Goal: Communication & Community: Answer question/provide support

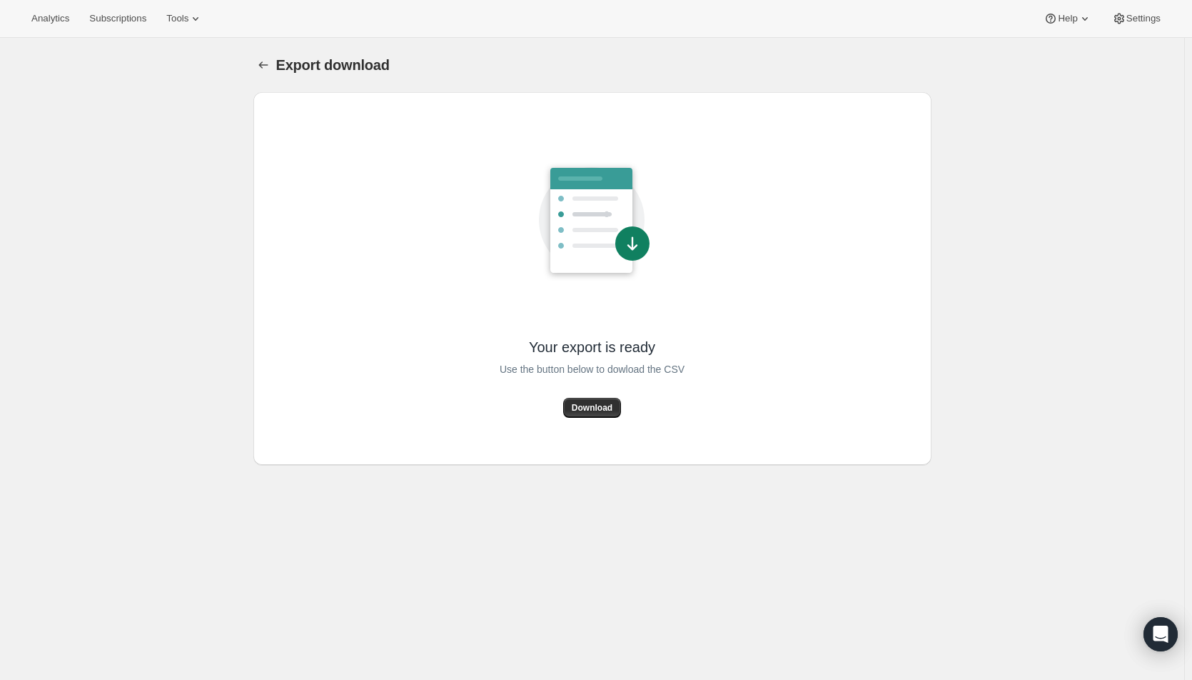
click at [604, 403] on span "Download" at bounding box center [592, 407] width 41 height 11
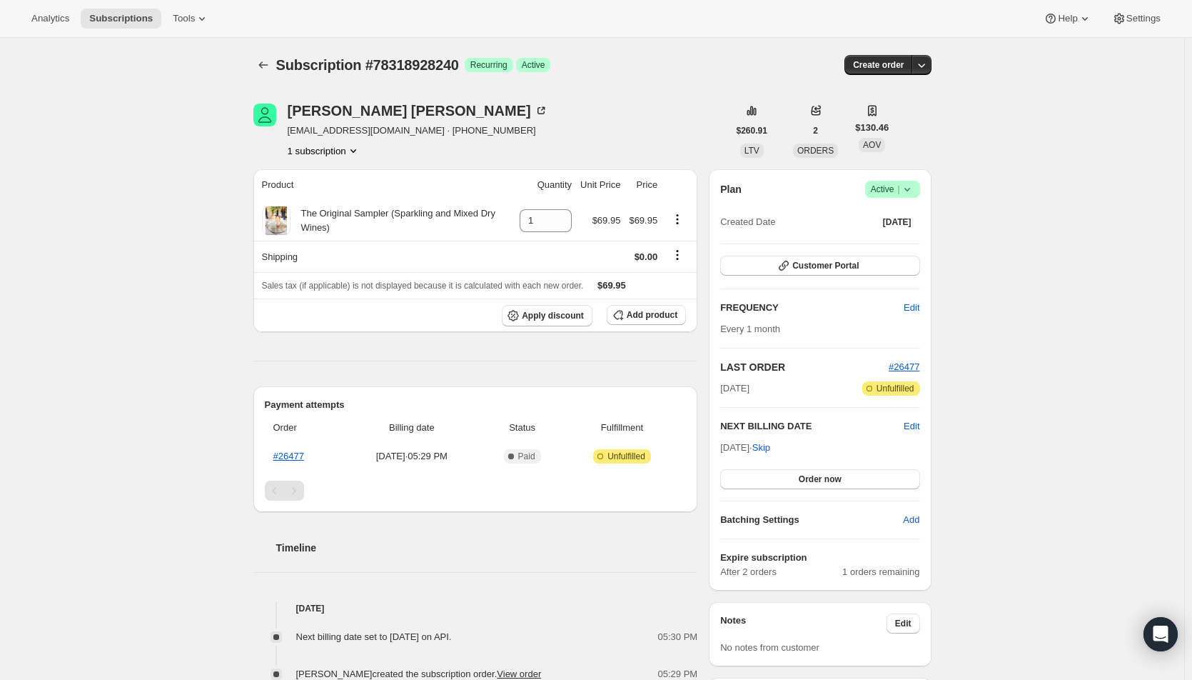
click at [815, 476] on span "Order now" at bounding box center [820, 478] width 43 height 11
click at [815, 476] on span "Click to confirm" at bounding box center [820, 478] width 65 height 11
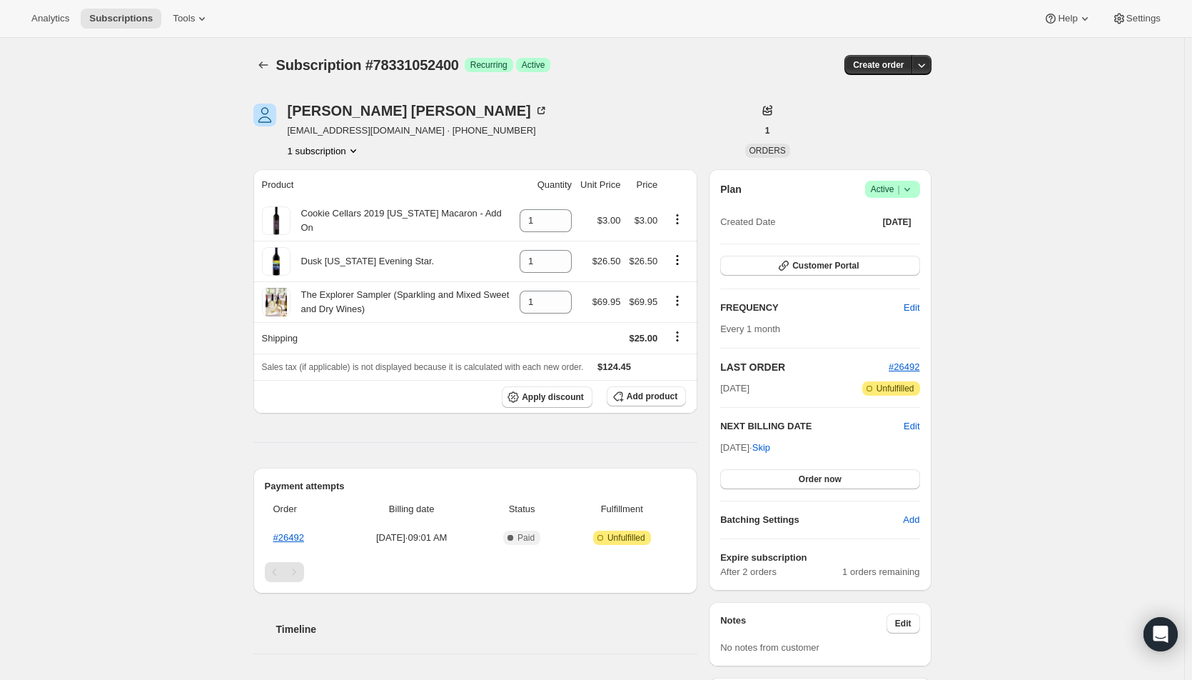
click at [831, 479] on span "Order now" at bounding box center [820, 478] width 43 height 11
click at [831, 479] on span "Click to confirm" at bounding box center [820, 478] width 65 height 11
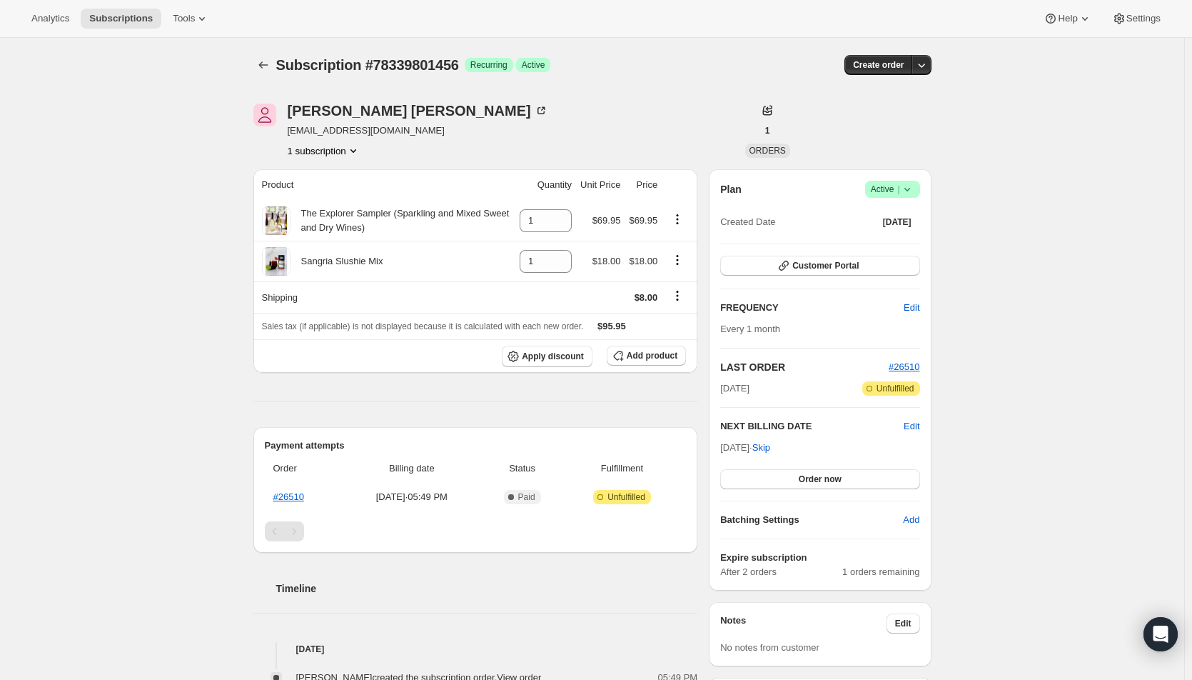
click at [914, 427] on span "Edit" at bounding box center [912, 426] width 16 height 14
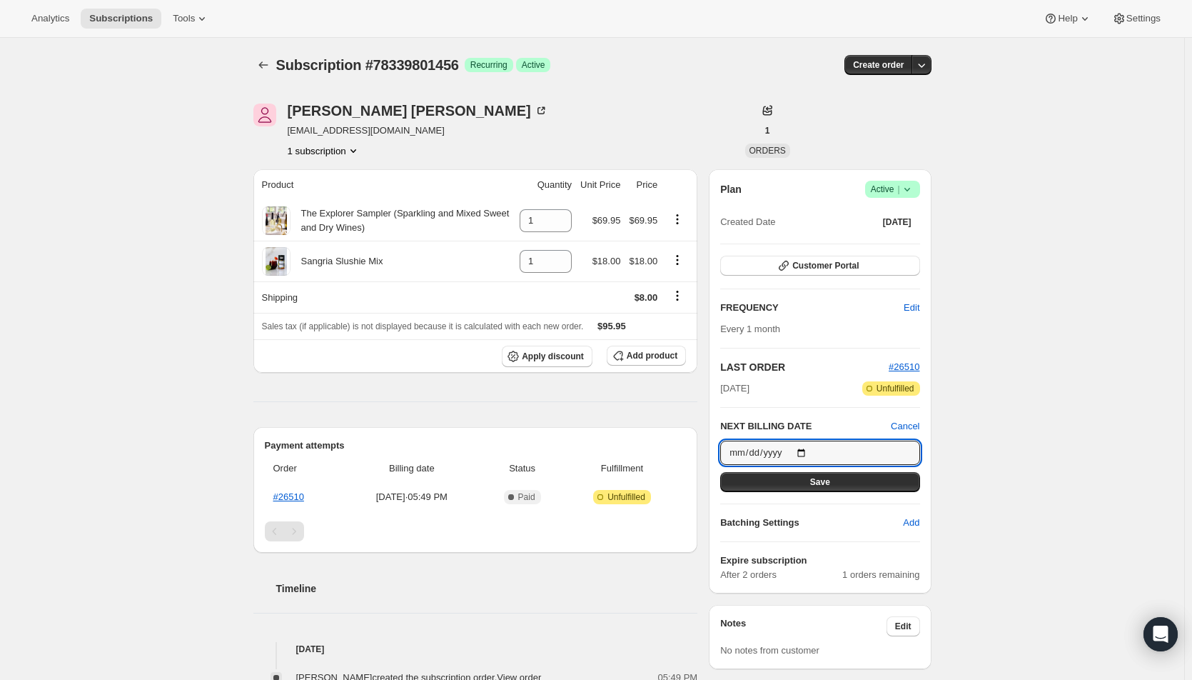
click at [805, 454] on input "2025-09-28" at bounding box center [819, 453] width 199 height 24
type input "2025-09-04"
click at [802, 484] on button "Save" at bounding box center [819, 482] width 199 height 20
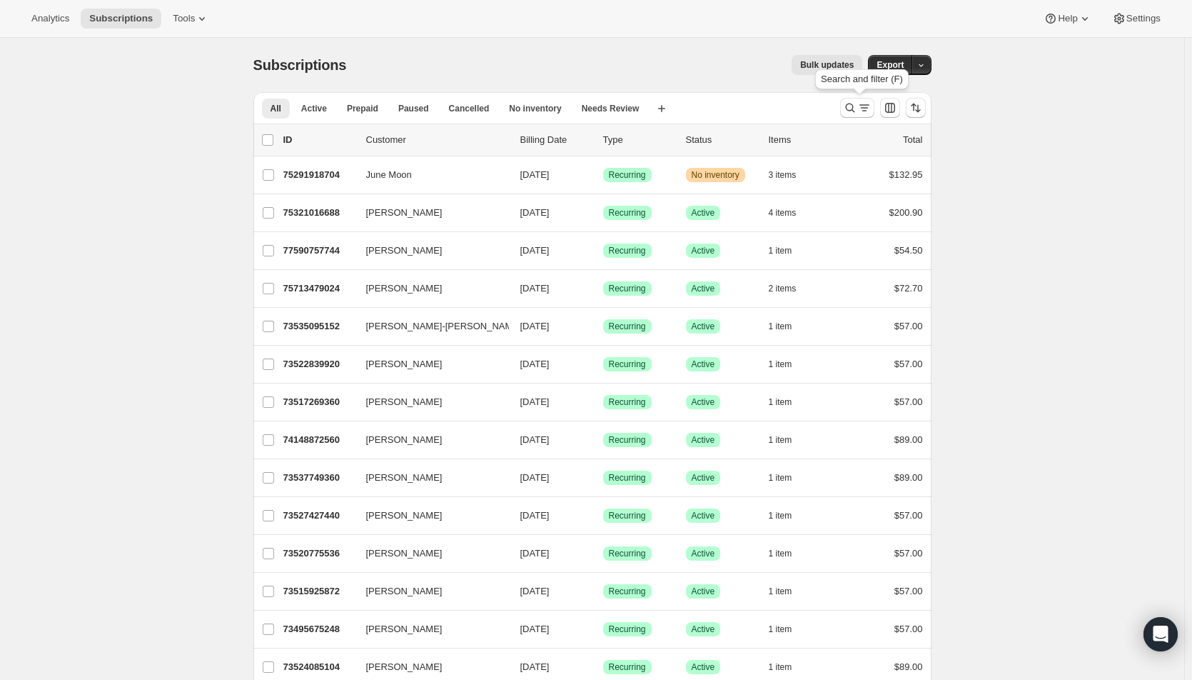
click at [850, 111] on icon "Search and filter results" at bounding box center [850, 108] width 14 height 14
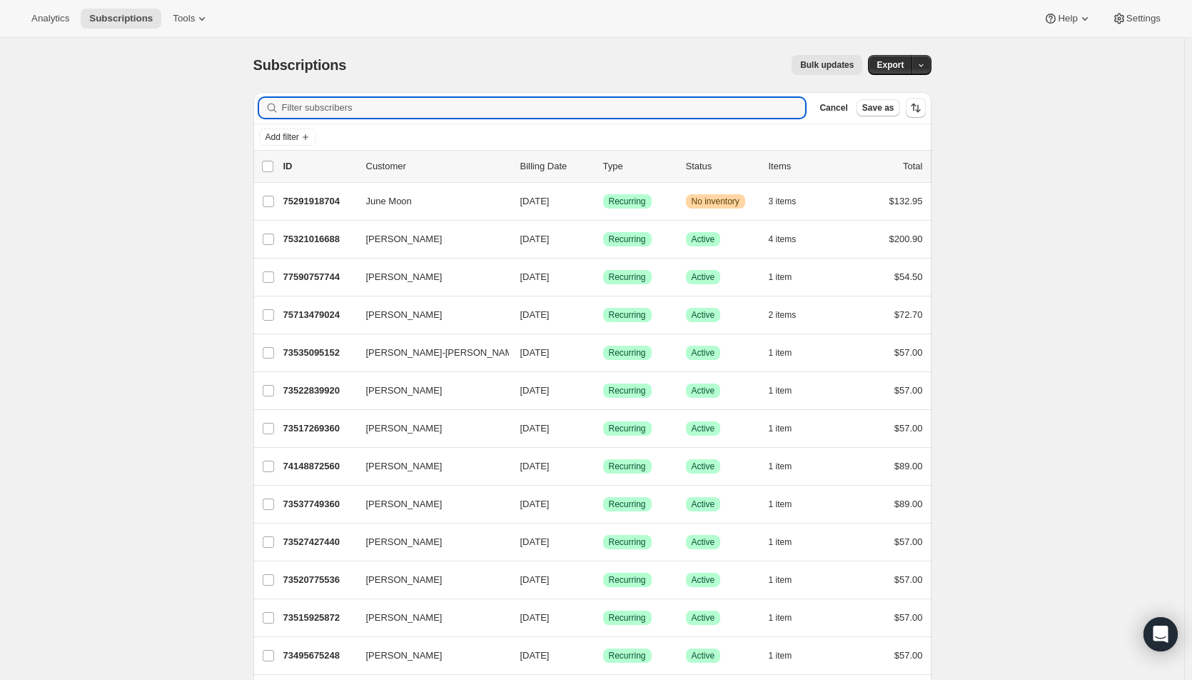
click at [418, 109] on input "Filter subscribers" at bounding box center [544, 108] width 524 height 20
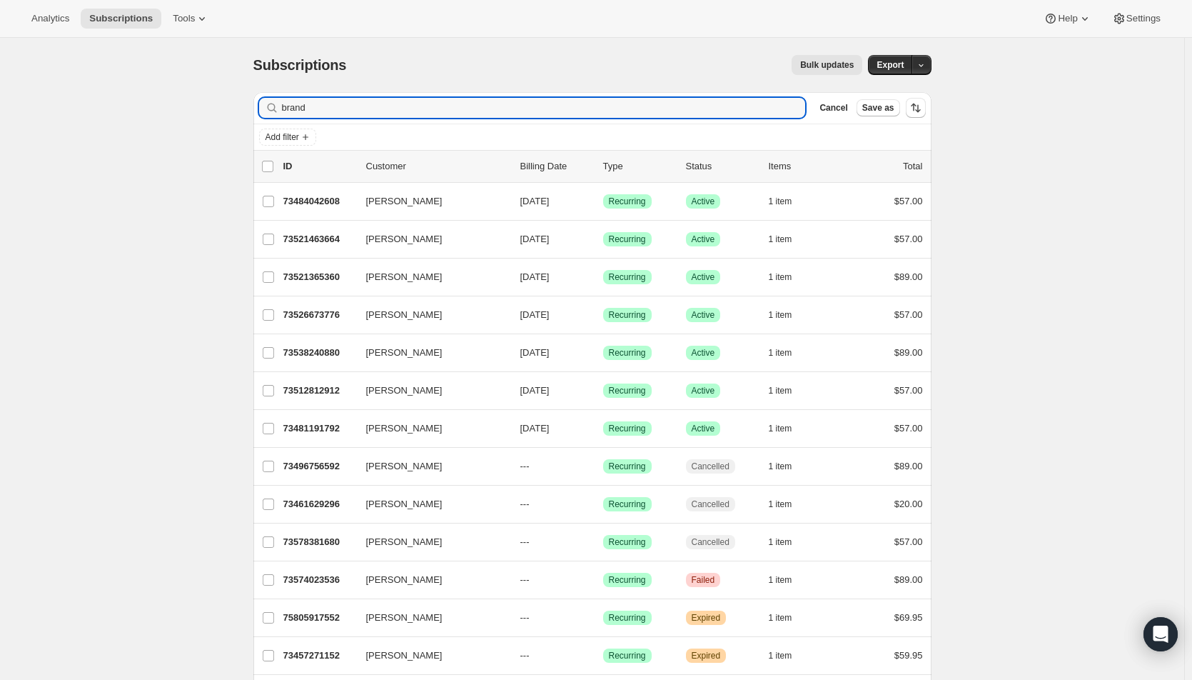
type input "brand"
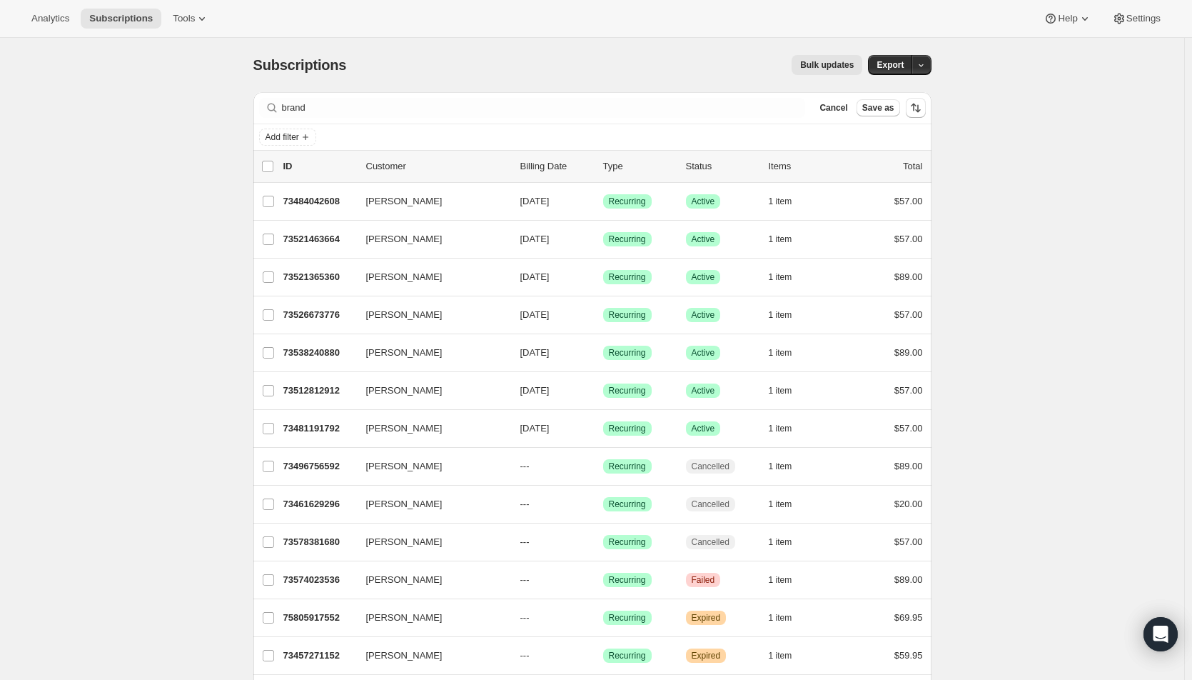
click at [530, 193] on div "73484042608 [PERSON_NAME] [DATE] Success Recurring Success Active 1 item $57.00" at bounding box center [603, 201] width 640 height 20
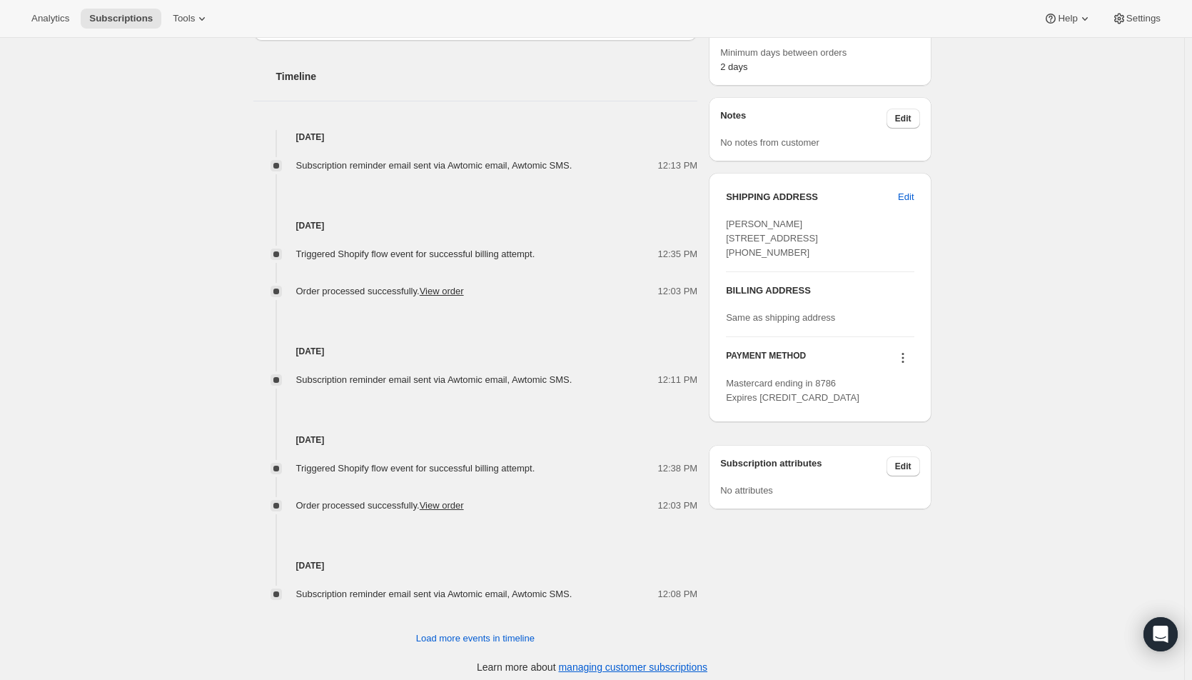
scroll to position [531, 0]
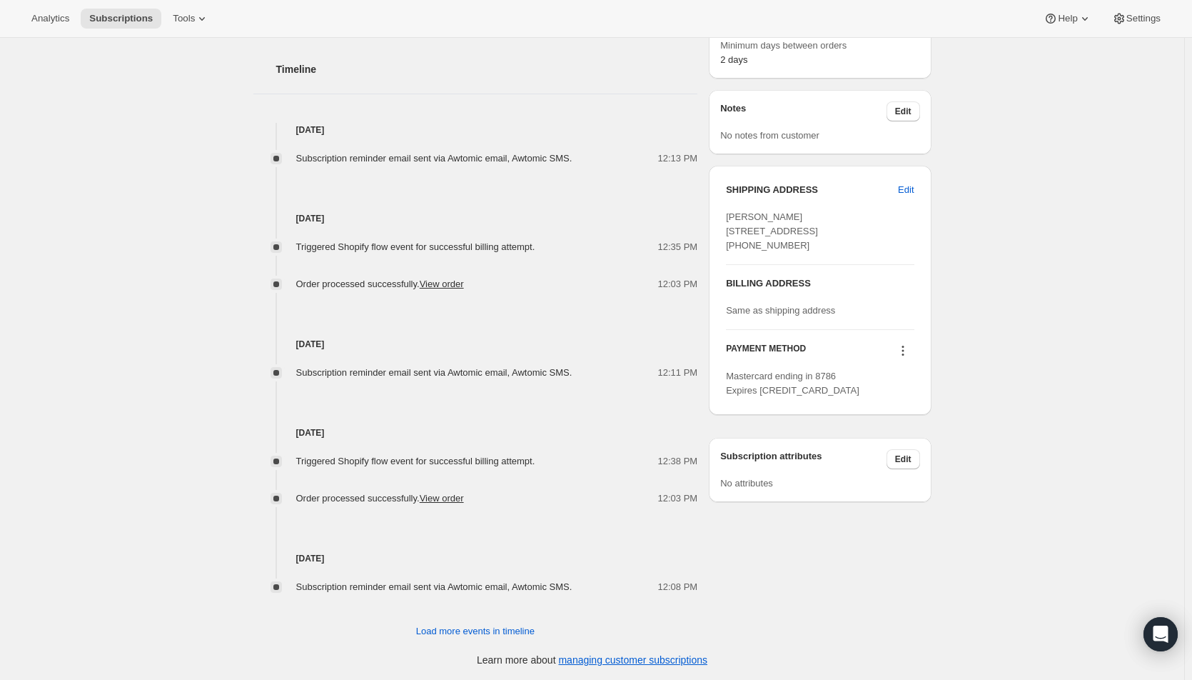
click at [907, 358] on icon at bounding box center [903, 350] width 14 height 14
click at [904, 406] on span "Send link to update card" at bounding box center [906, 406] width 100 height 11
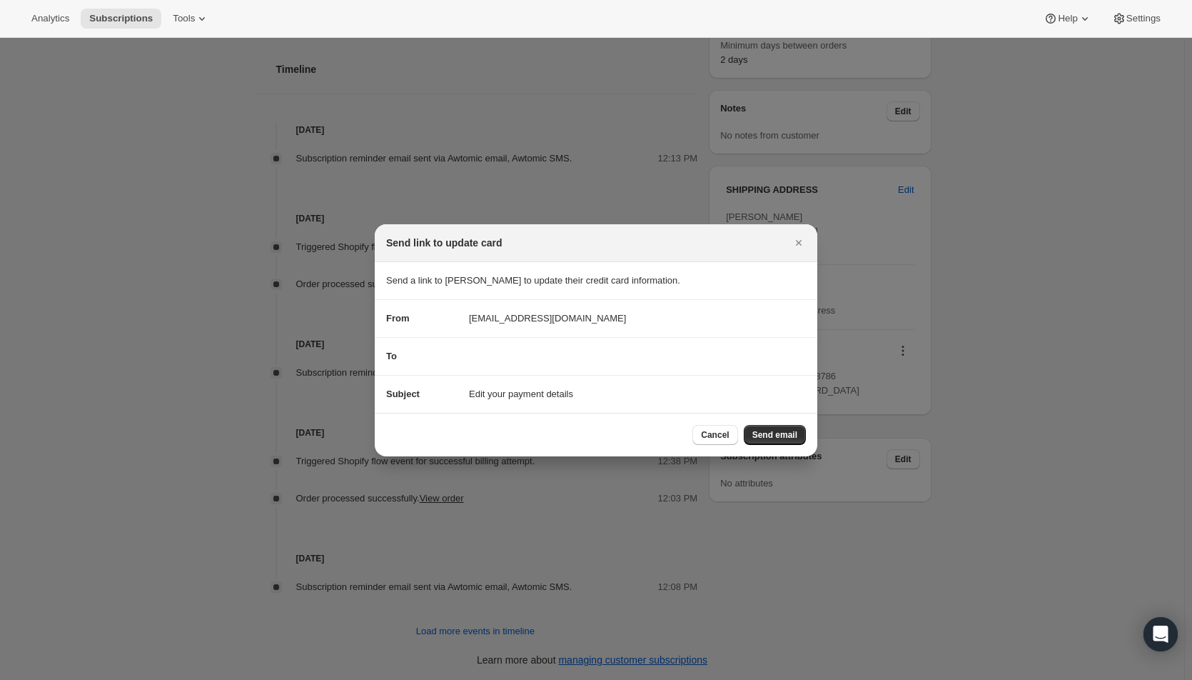
click at [795, 245] on icon "Close" at bounding box center [799, 243] width 14 height 14
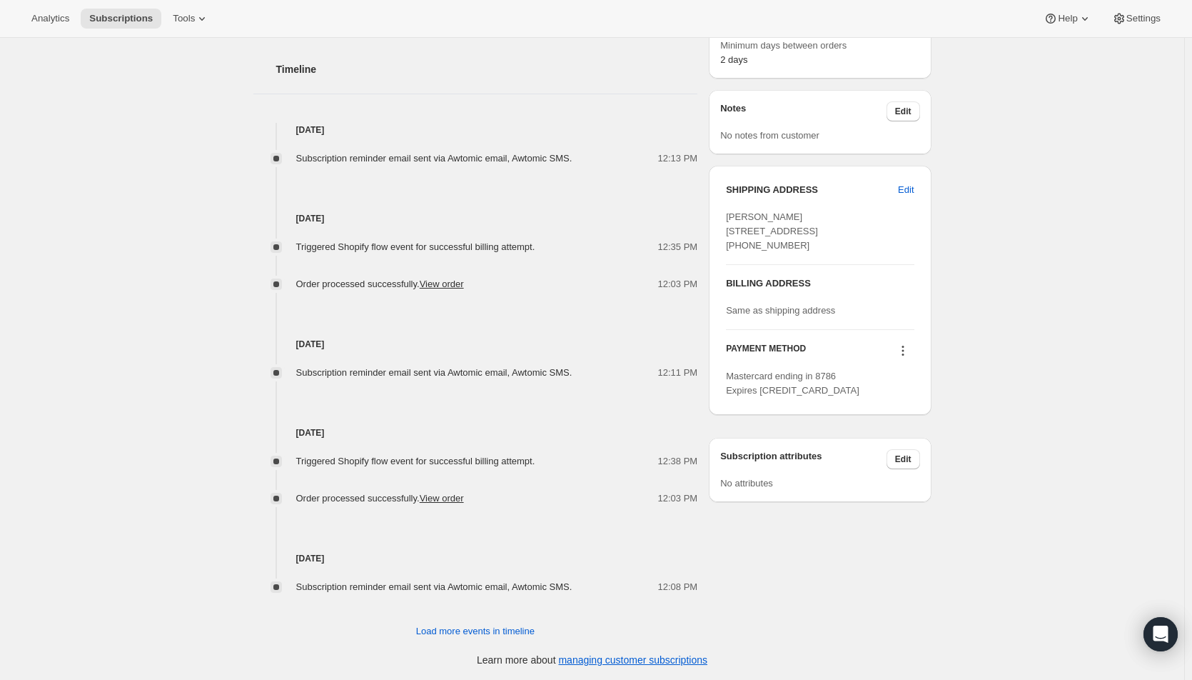
click at [902, 358] on icon at bounding box center [903, 350] width 14 height 14
click at [908, 406] on span "Send link to update card" at bounding box center [906, 406] width 100 height 11
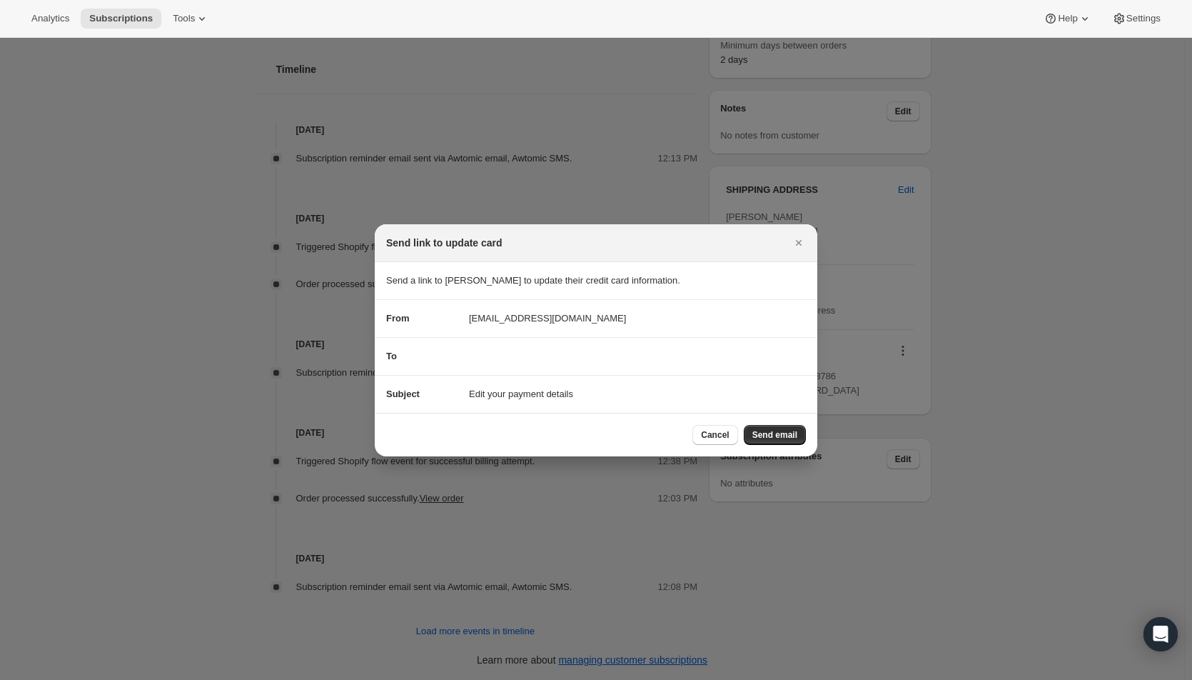
click at [473, 349] on div "To" at bounding box center [596, 356] width 420 height 14
click at [773, 438] on span "Send email" at bounding box center [775, 434] width 45 height 11
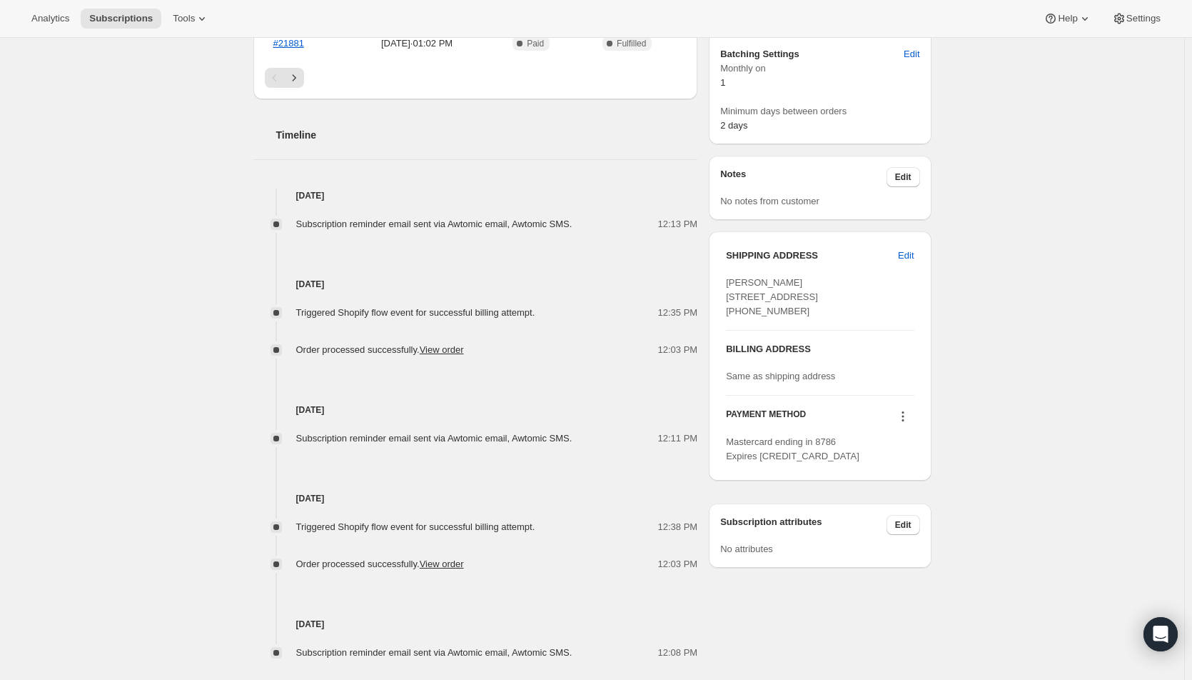
click at [910, 423] on icon at bounding box center [903, 416] width 14 height 14
click at [1022, 355] on div "Subscription #73484042608. This page is ready Subscription #73484042608 Success…" at bounding box center [592, 127] width 1184 height 1240
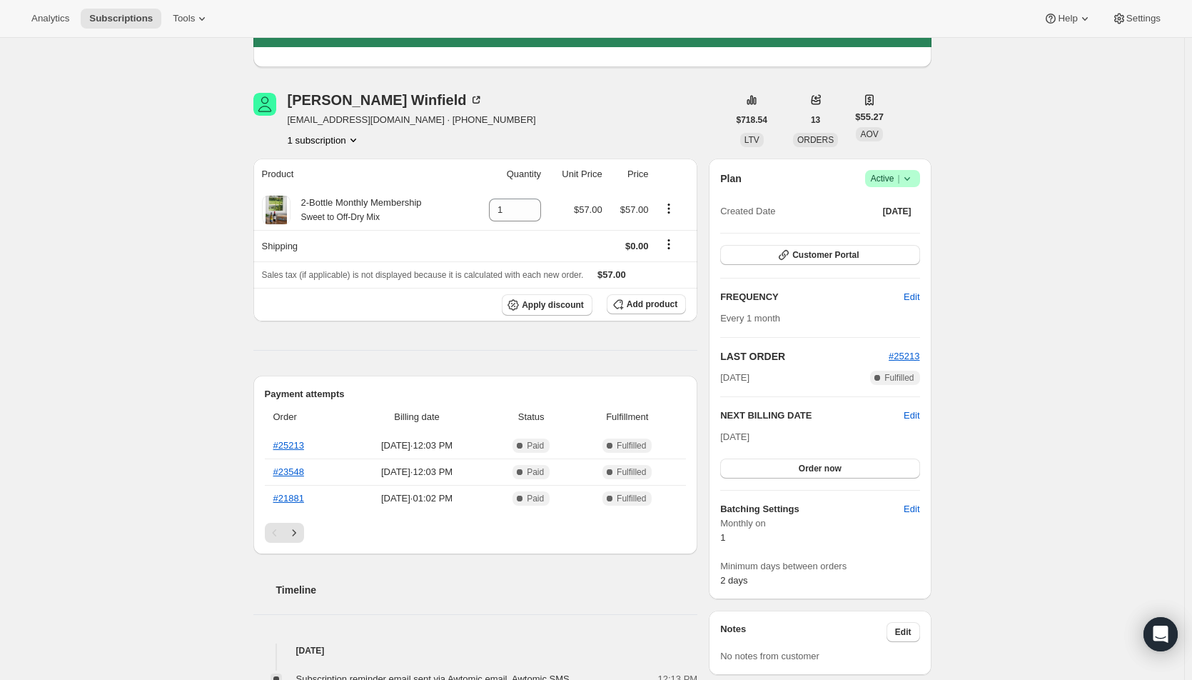
scroll to position [0, 0]
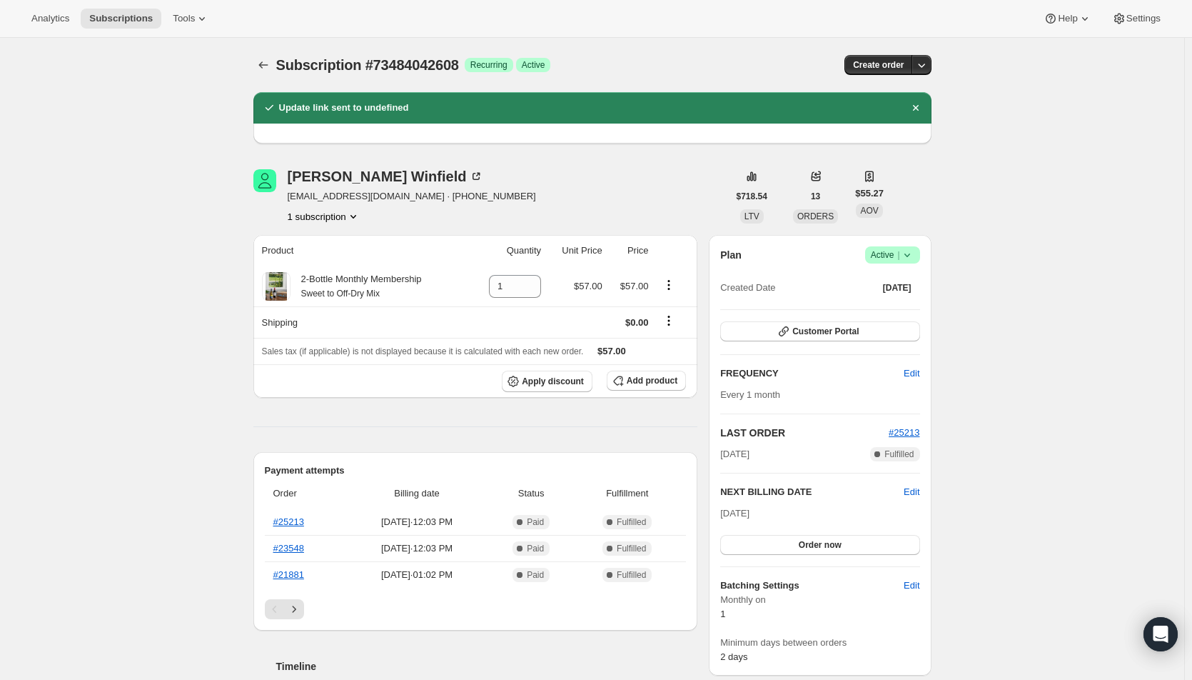
click at [154, 236] on div "Subscription #73484042608. This page is ready Subscription #73484042608 Success…" at bounding box center [592, 658] width 1184 height 1240
click at [330, 171] on div "[PERSON_NAME]" at bounding box center [386, 176] width 196 height 14
